Goal: Task Accomplishment & Management: Manage account settings

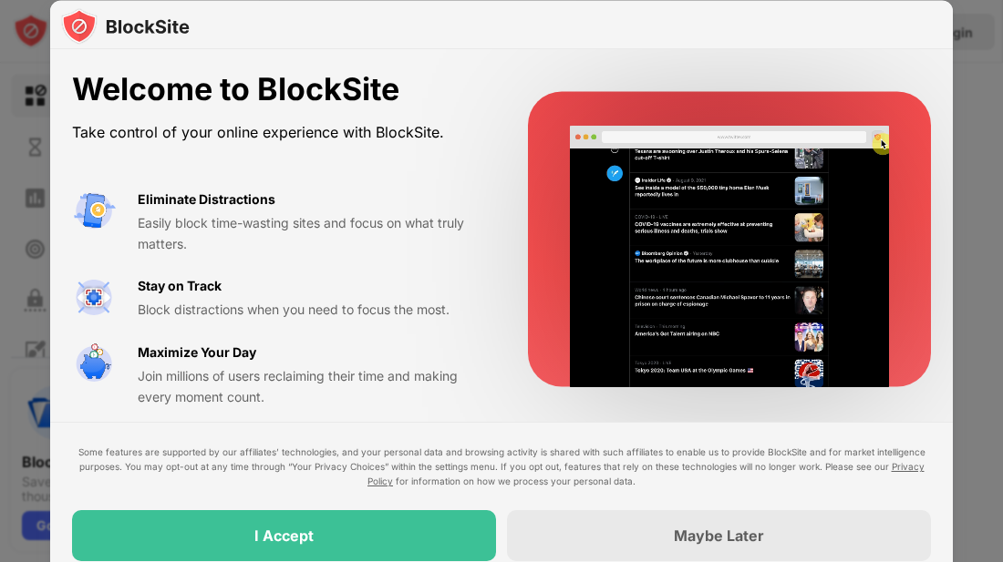
click at [722, 539] on div "Maybe Later" at bounding box center [719, 536] width 90 height 18
